Goal: Browse casually: Explore the website without a specific task or goal

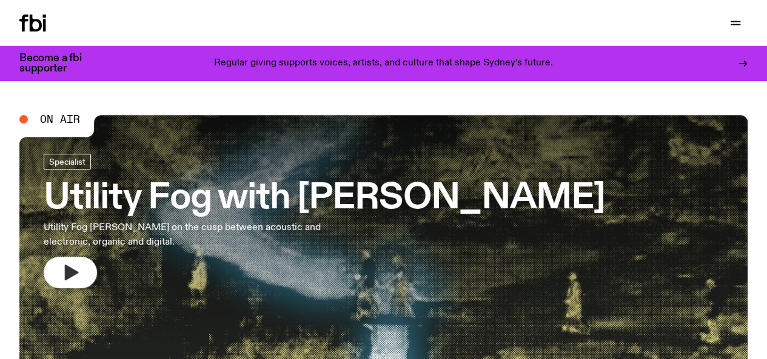
click at [84, 267] on button "button" at bounding box center [70, 273] width 53 height 32
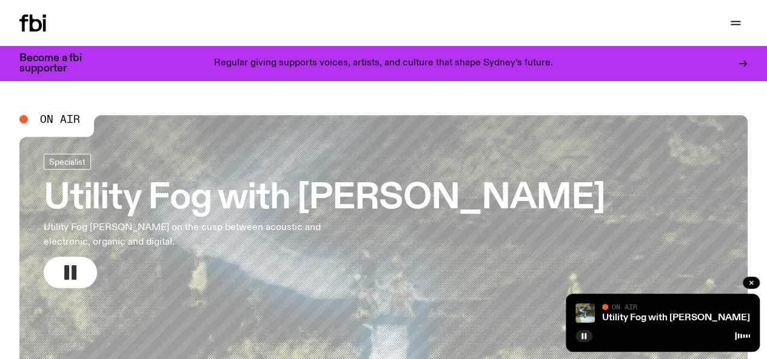
click at [84, 268] on button "button" at bounding box center [70, 273] width 53 height 32
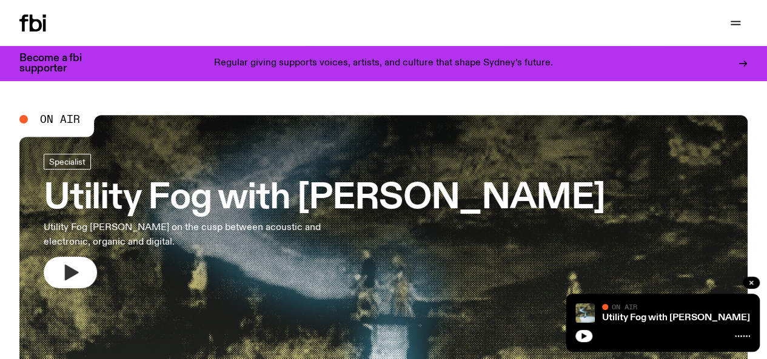
click at [84, 268] on button "button" at bounding box center [70, 273] width 53 height 32
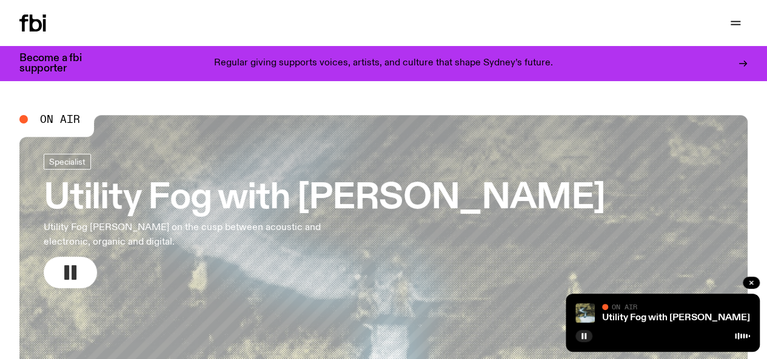
click at [84, 268] on button "button" at bounding box center [70, 273] width 53 height 32
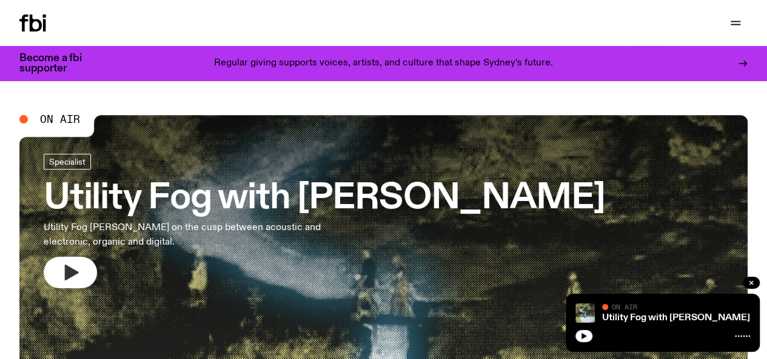
click at [84, 268] on button "button" at bounding box center [70, 273] width 53 height 32
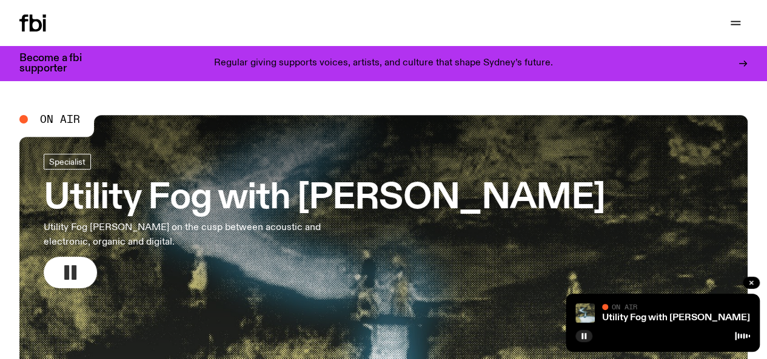
click at [84, 268] on button "button" at bounding box center [70, 273] width 53 height 32
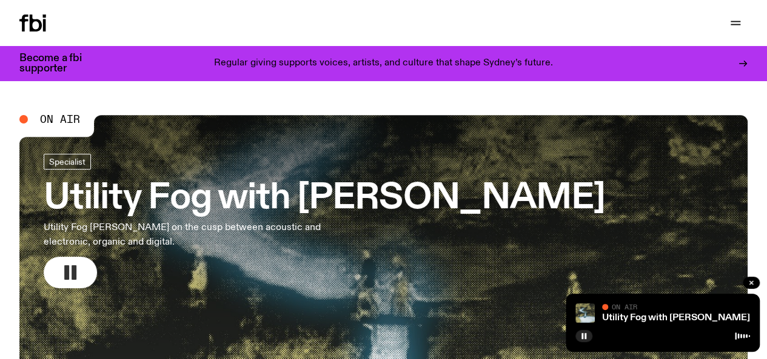
click at [84, 268] on button "button" at bounding box center [70, 273] width 53 height 32
click at [62, 267] on icon "button" at bounding box center [70, 272] width 19 height 19
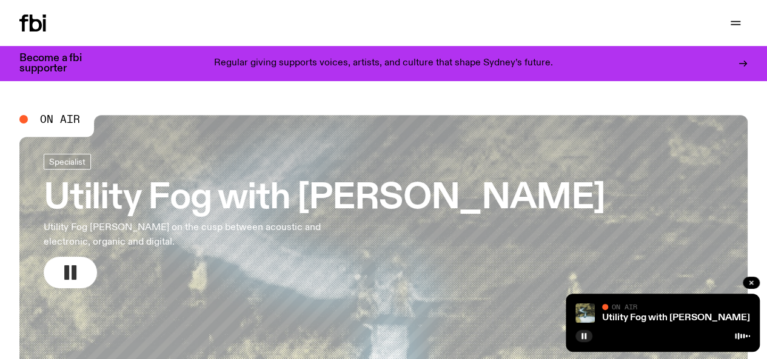
click at [62, 267] on icon "button" at bounding box center [70, 272] width 19 height 19
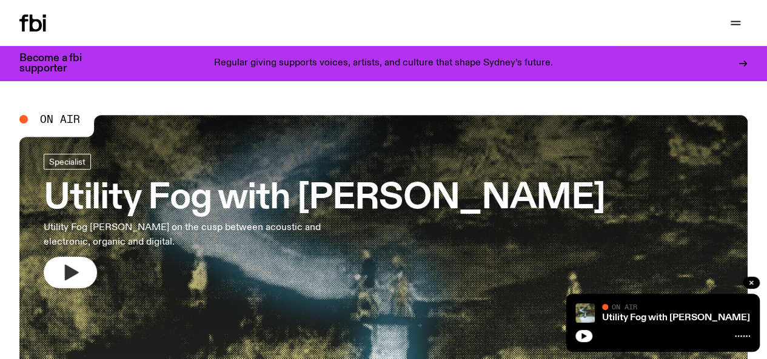
click at [74, 276] on icon "button" at bounding box center [70, 272] width 19 height 19
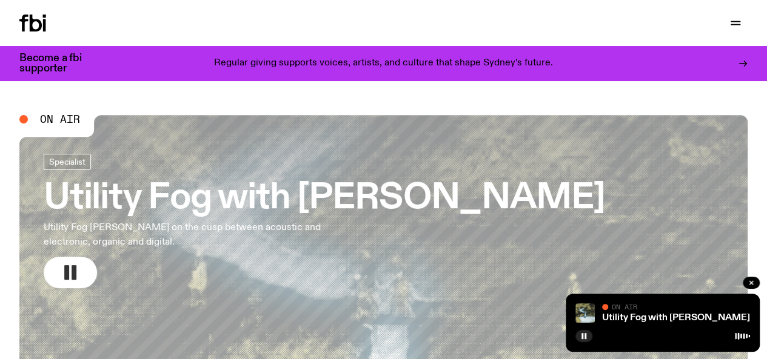
click at [73, 279] on rect "button" at bounding box center [74, 273] width 5 height 15
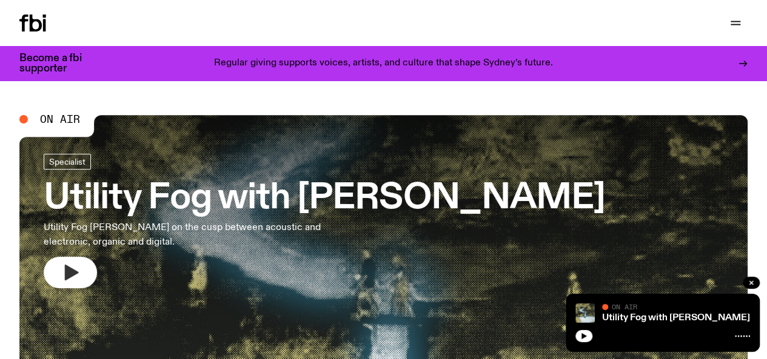
click at [59, 278] on button "button" at bounding box center [70, 273] width 53 height 32
